Goal: Task Accomplishment & Management: Complete application form

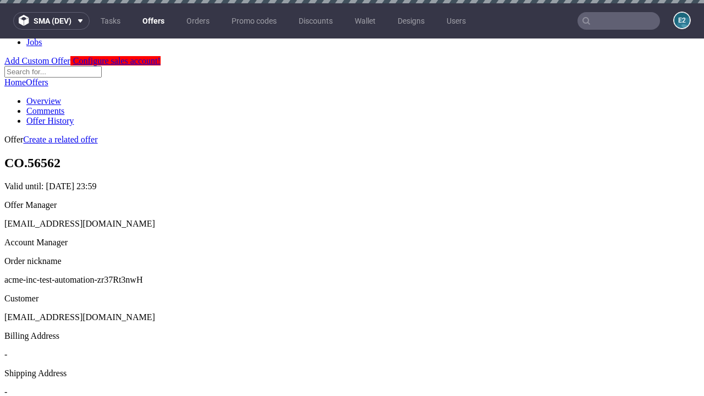
scroll to position [3, 0]
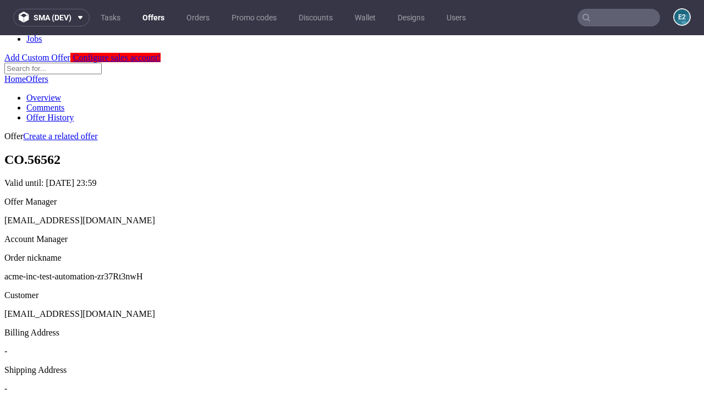
scroll to position [375, 0]
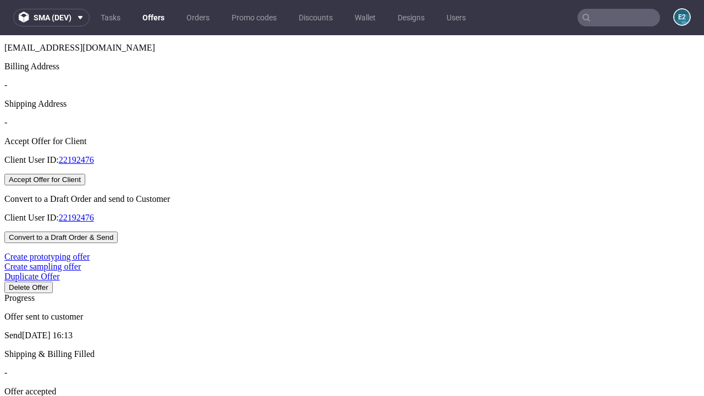
click at [85, 185] on button "Accept Offer for Client" at bounding box center [44, 180] width 81 height 12
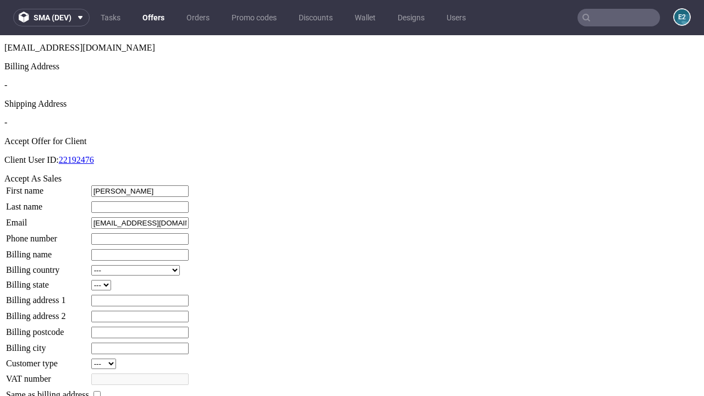
type input "[PERSON_NAME]"
type input "Bashirian"
type input "1509813888"
type input "Libbie15"
select select "13"
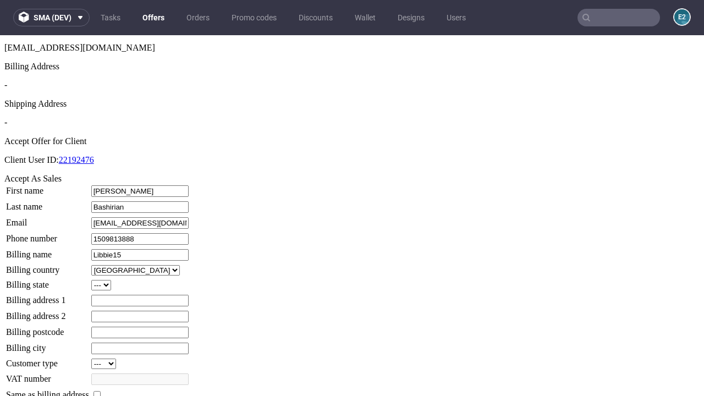
select select "132"
type input "Libbie15"
type input "94 [PERSON_NAME]"
type input "UT72 5SQ"
type input "[PERSON_NAME]-upon-Waelchi"
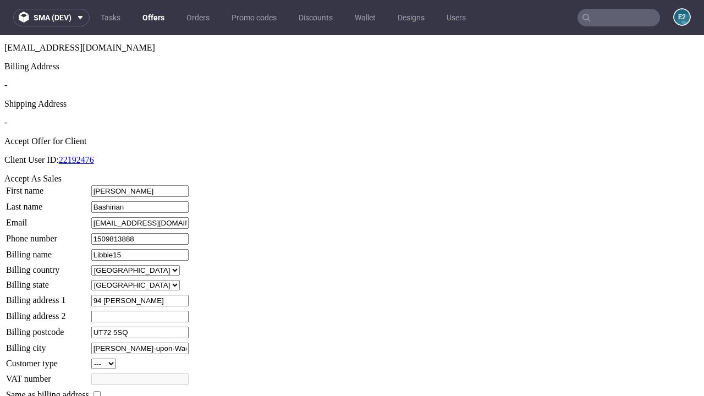
click at [101, 391] on input "checkbox" at bounding box center [96, 394] width 7 height 7
checkbox input "true"
type input "Libbie15"
select select "13"
type input "94 [PERSON_NAME]"
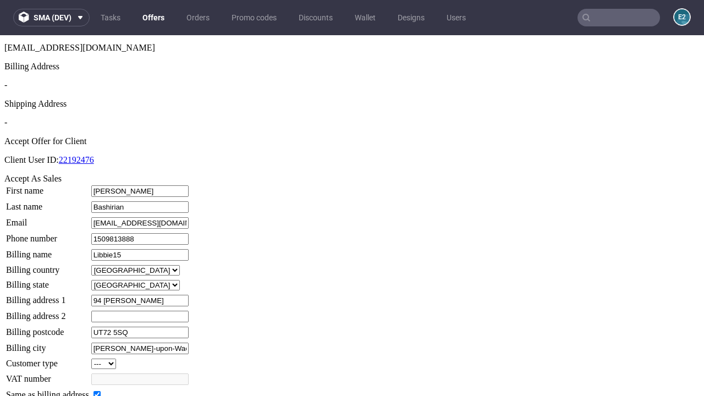
type input "UT72 5SQ"
type input "[PERSON_NAME]-upon-Waelchi"
select select "132"
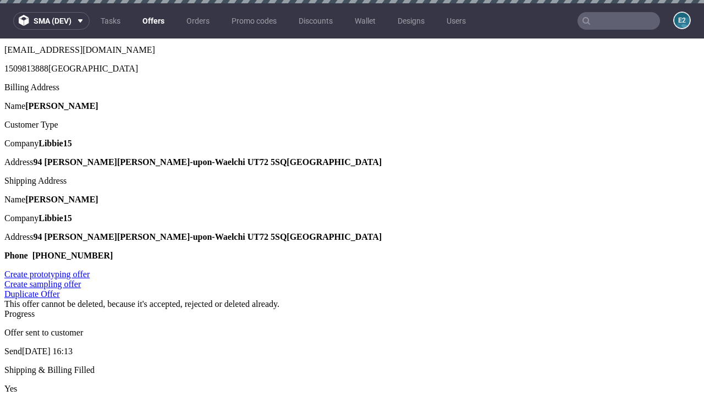
scroll to position [0, 0]
